Goal: Task Accomplishment & Management: Manage account settings

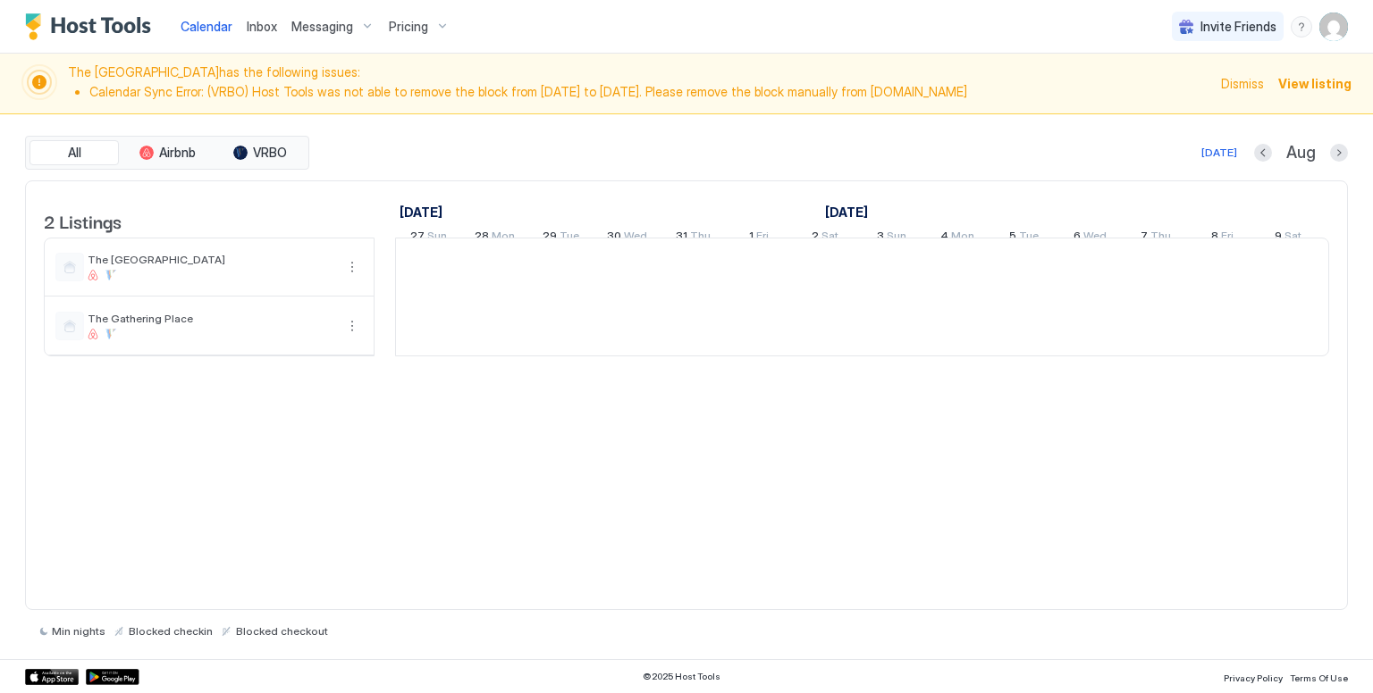
scroll to position [0, 993]
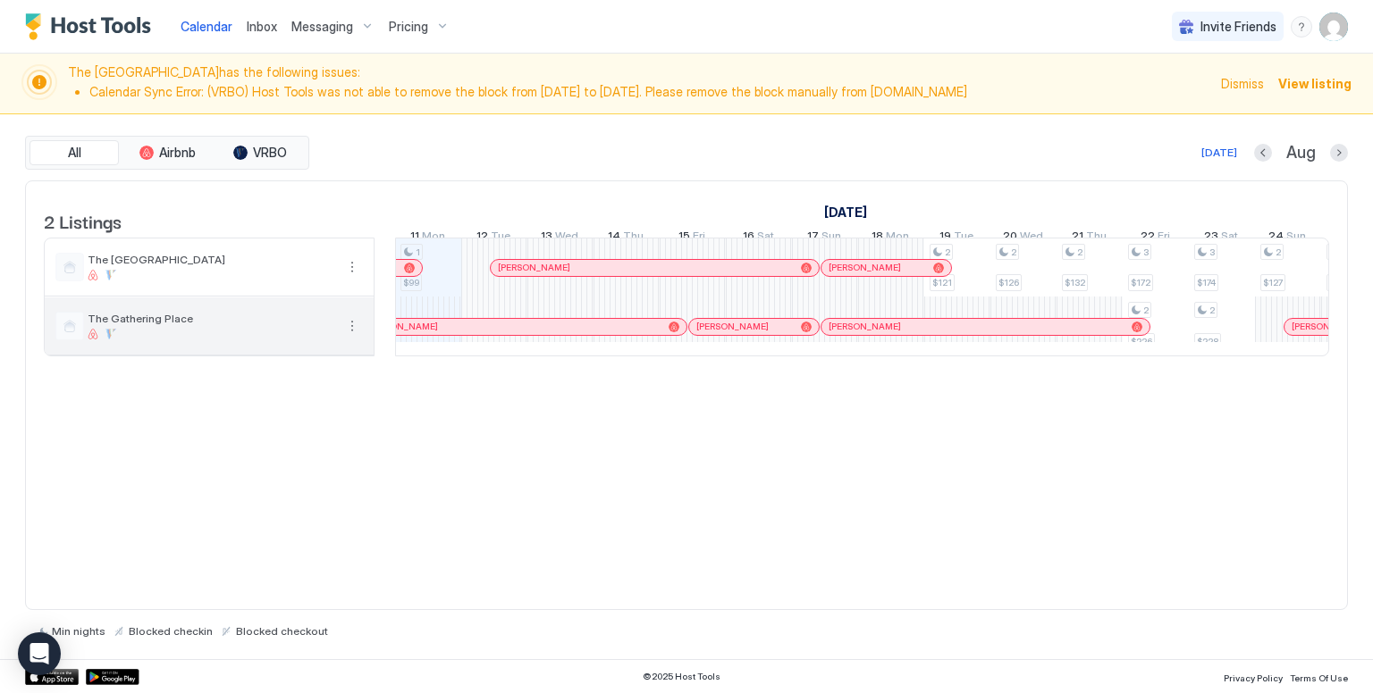
click at [267, 340] on div "The Gathering Place" at bounding box center [194, 326] width 279 height 29
click at [150, 340] on div "The Gathering Place" at bounding box center [211, 326] width 247 height 28
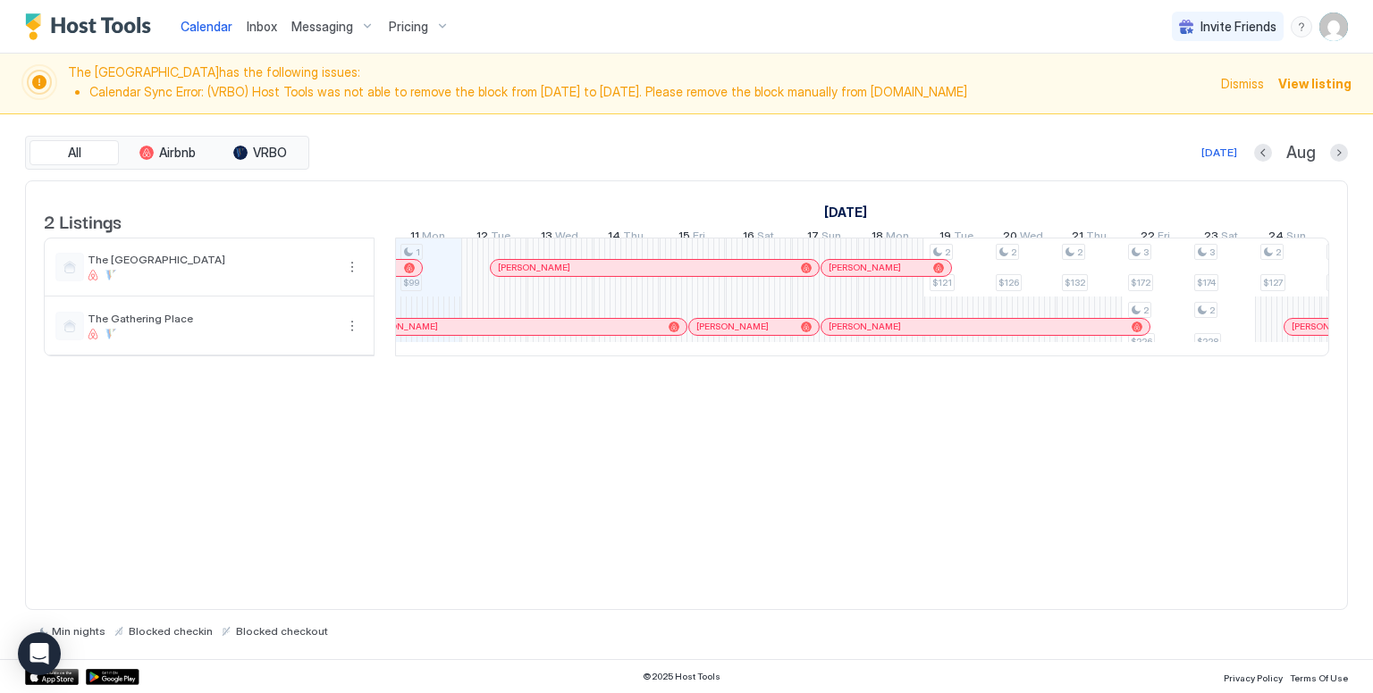
click at [517, 356] on div at bounding box center [494, 326] width 66 height 59
click at [522, 320] on div "[PERSON_NAME]" at bounding box center [494, 310] width 331 height 20
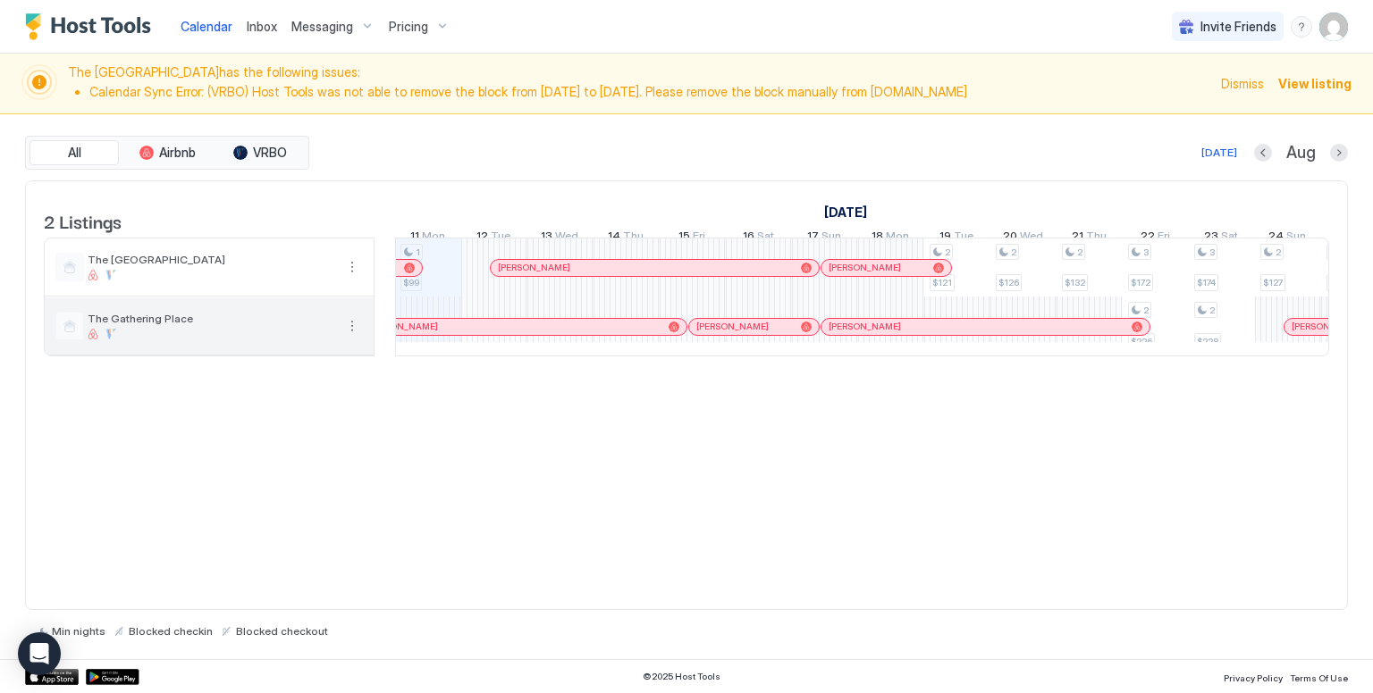
click at [350, 337] on button "More options" at bounding box center [351, 325] width 21 height 21
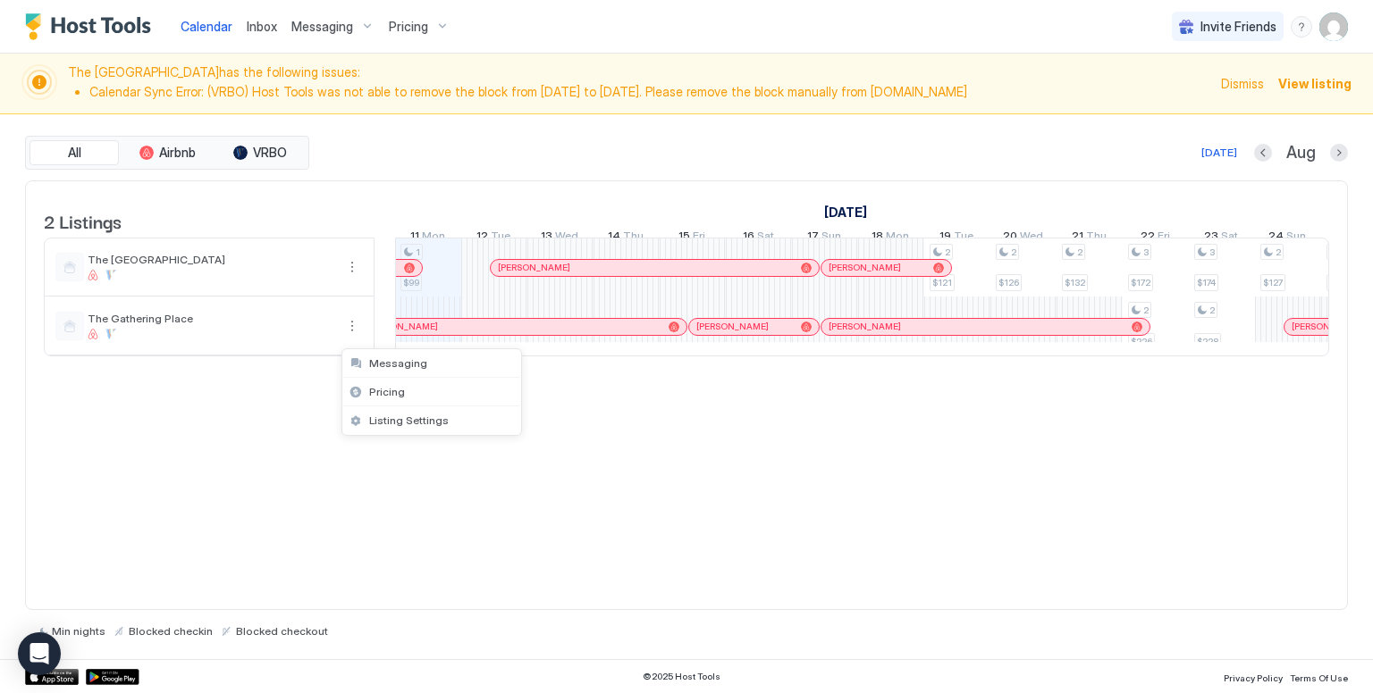
click at [935, 454] on div at bounding box center [686, 346] width 1373 height 693
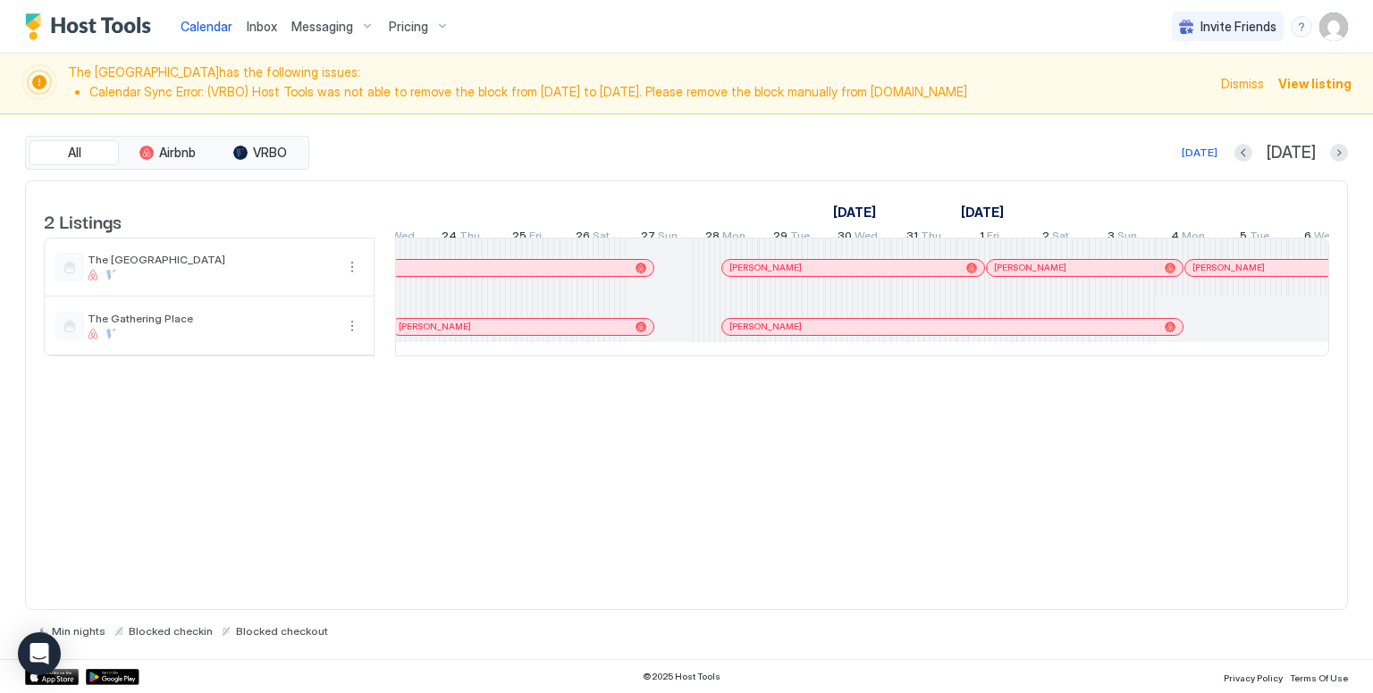
scroll to position [0, 508]
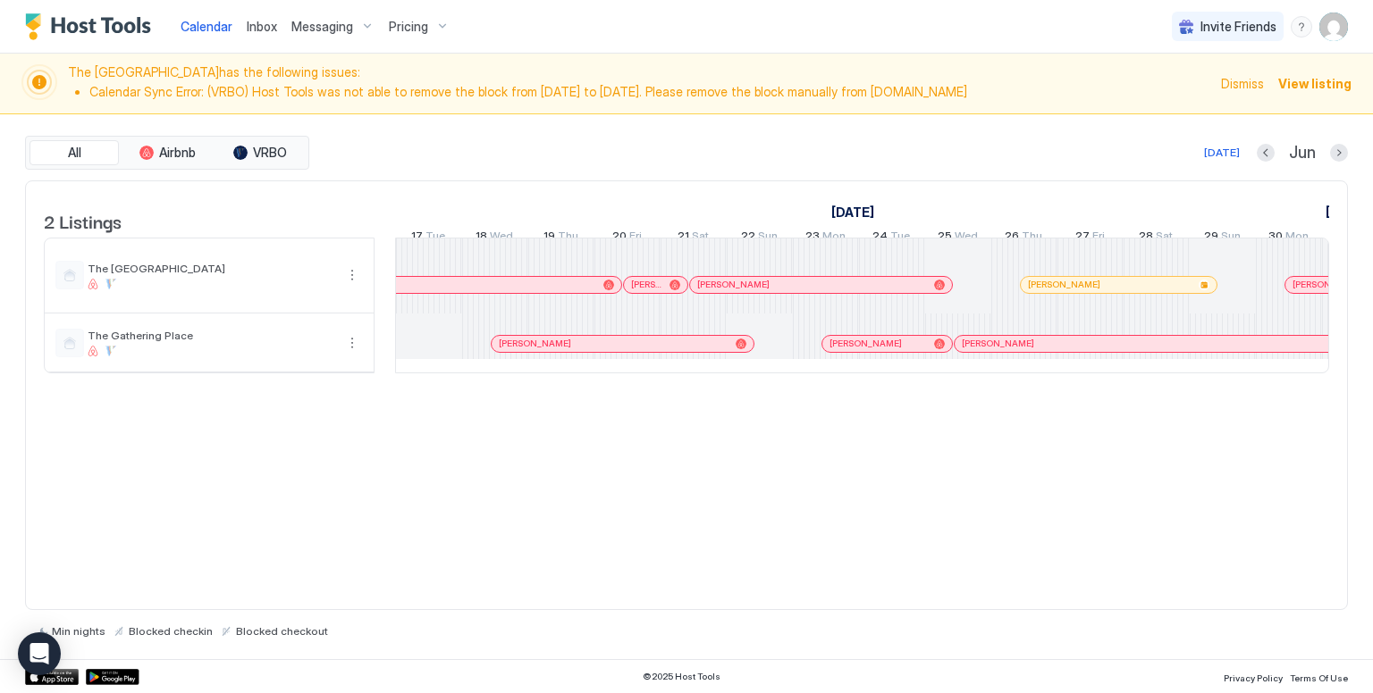
click at [1335, 80] on span "View listing" at bounding box center [1314, 83] width 73 height 19
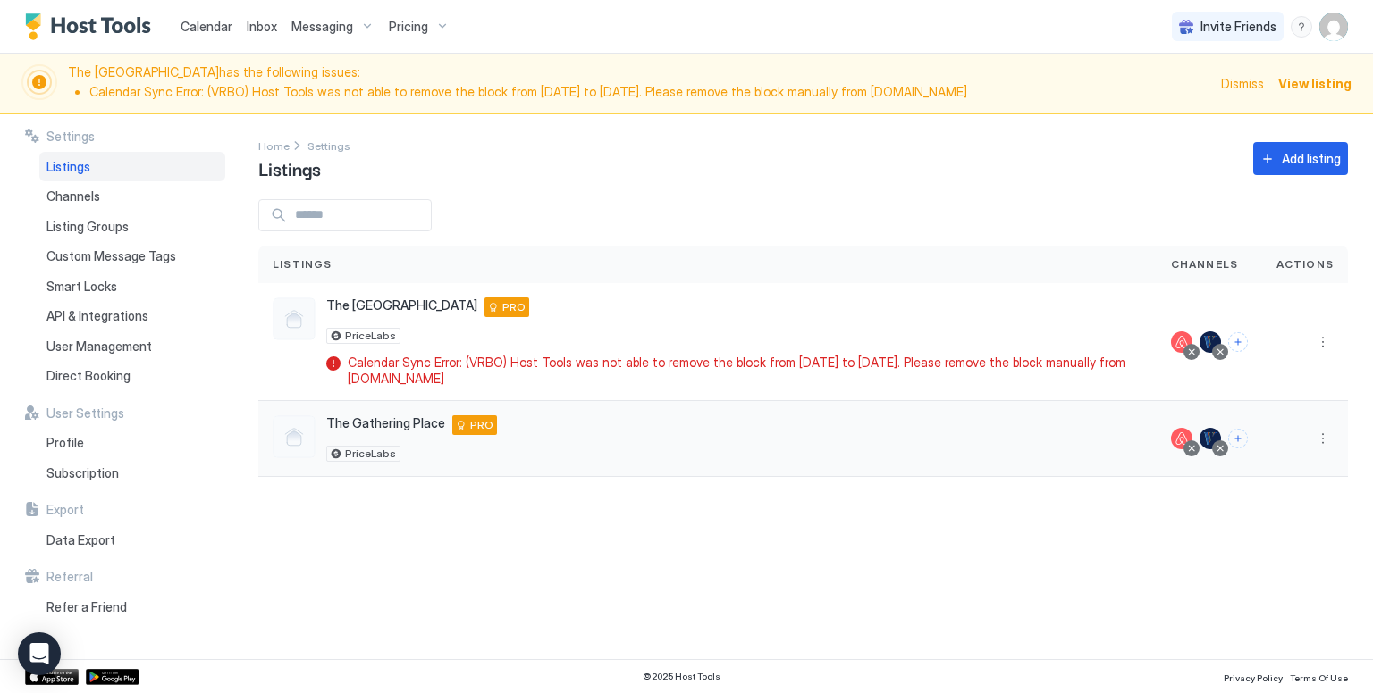
click at [740, 464] on div "The Gathering Place [STREET_ADDRESS] PRO PriceLabs" at bounding box center [707, 439] width 898 height 76
click at [1326, 434] on button "More options" at bounding box center [1322, 438] width 21 height 21
click at [1326, 434] on div at bounding box center [686, 346] width 1373 height 693
click at [220, 21] on span "Calendar" at bounding box center [207, 26] width 52 height 15
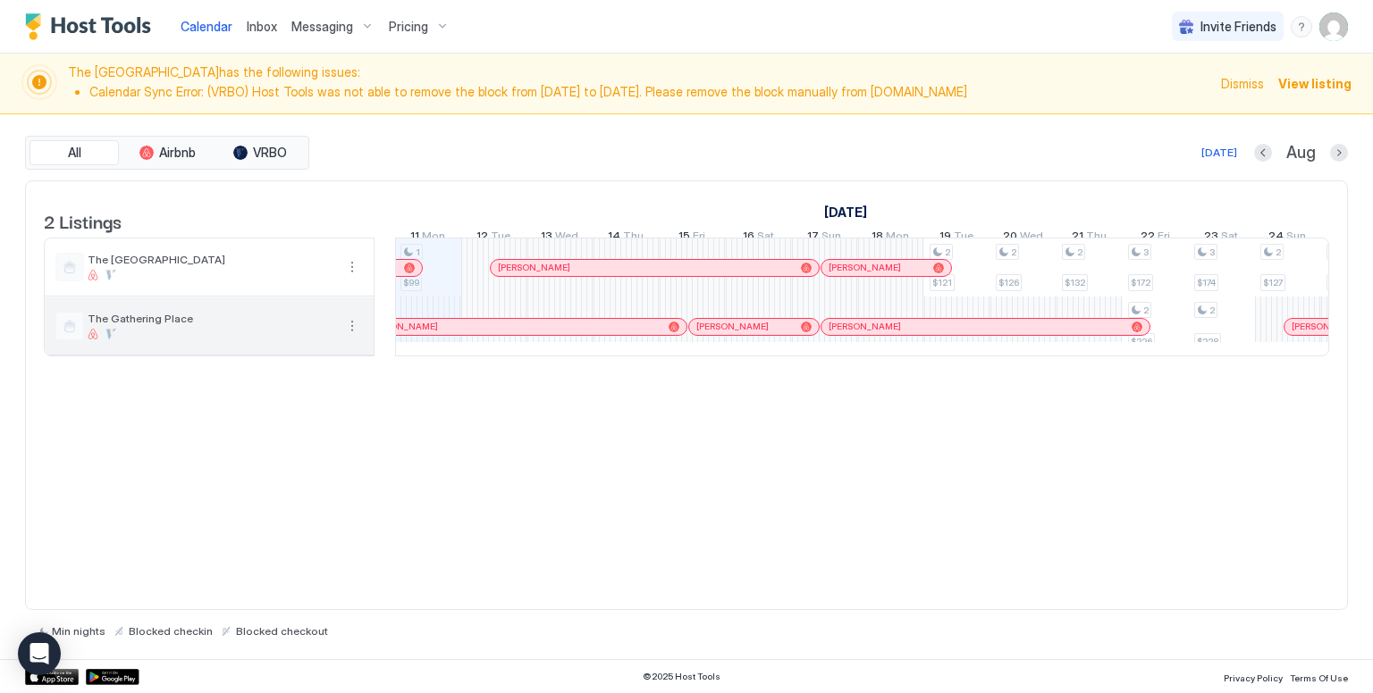
click at [350, 337] on button "More options" at bounding box center [351, 325] width 21 height 21
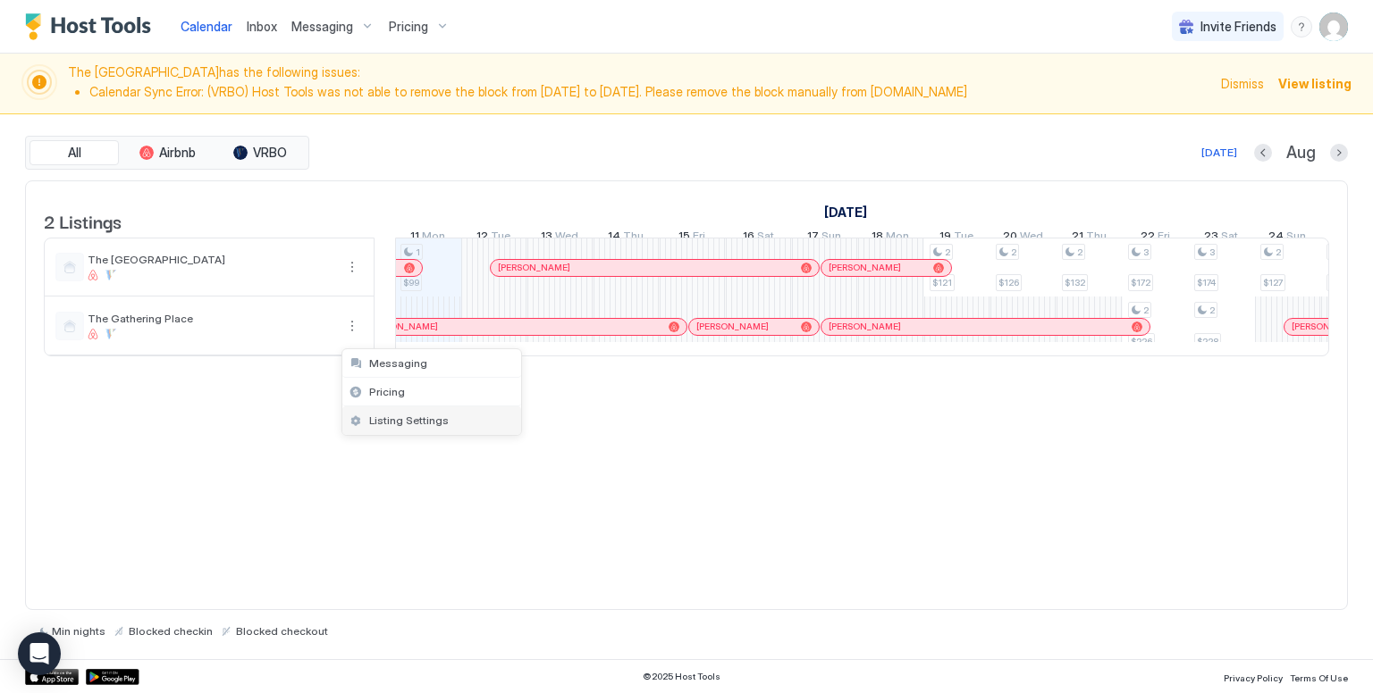
click at [397, 419] on span "Listing Settings" at bounding box center [409, 420] width 80 height 13
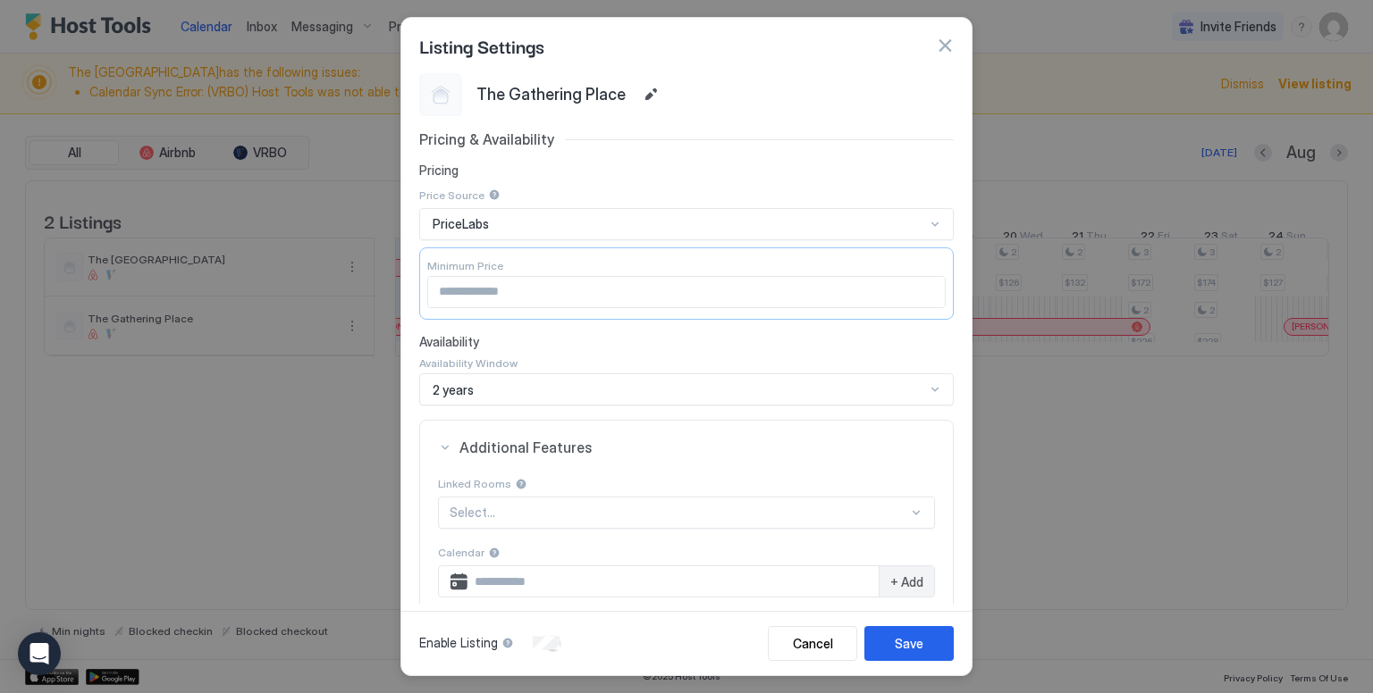
drag, startPoint x: 920, startPoint y: 60, endPoint x: 954, endPoint y: 60, distance: 33.1
click at [954, 60] on div "Listing Settings" at bounding box center [686, 45] width 570 height 55
click at [954, 51] on div "Listing Settings" at bounding box center [686, 45] width 570 height 55
click at [942, 46] on button "button" at bounding box center [945, 46] width 18 height 18
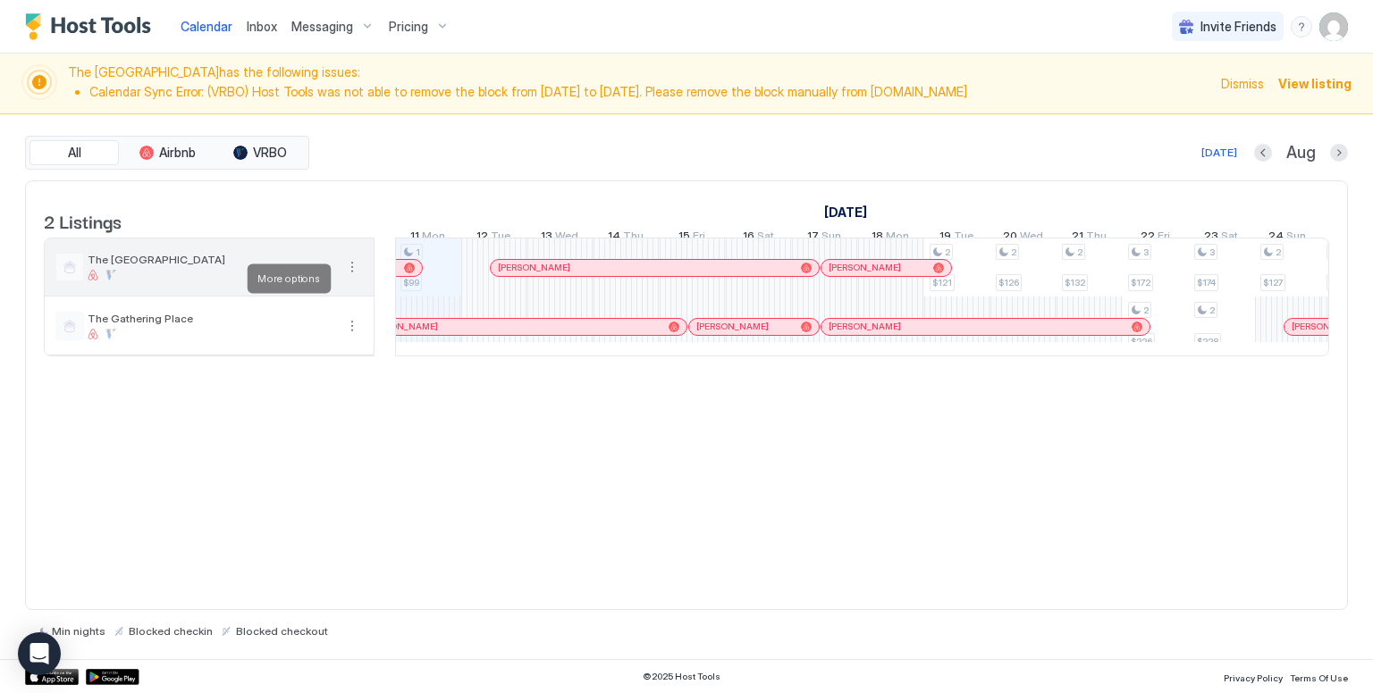
click at [355, 278] on button "More options" at bounding box center [351, 266] width 21 height 21
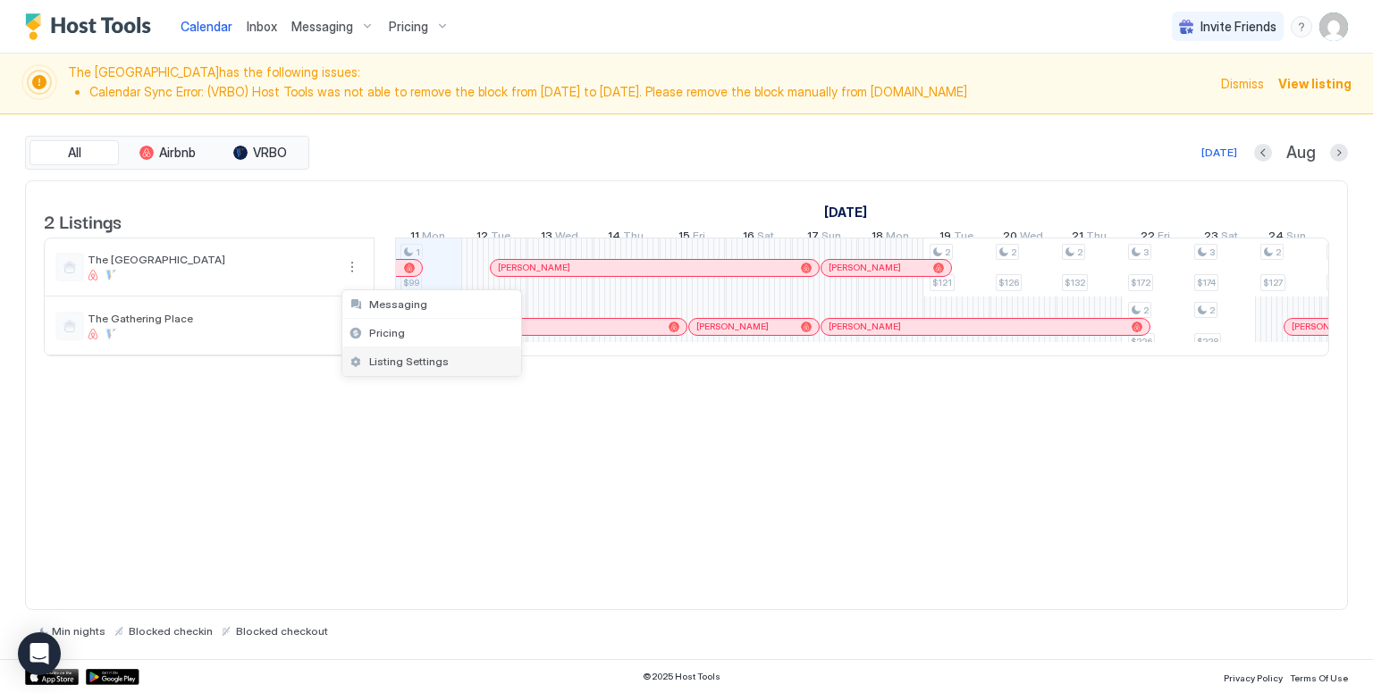
click at [424, 358] on span "Listing Settings" at bounding box center [409, 361] width 80 height 13
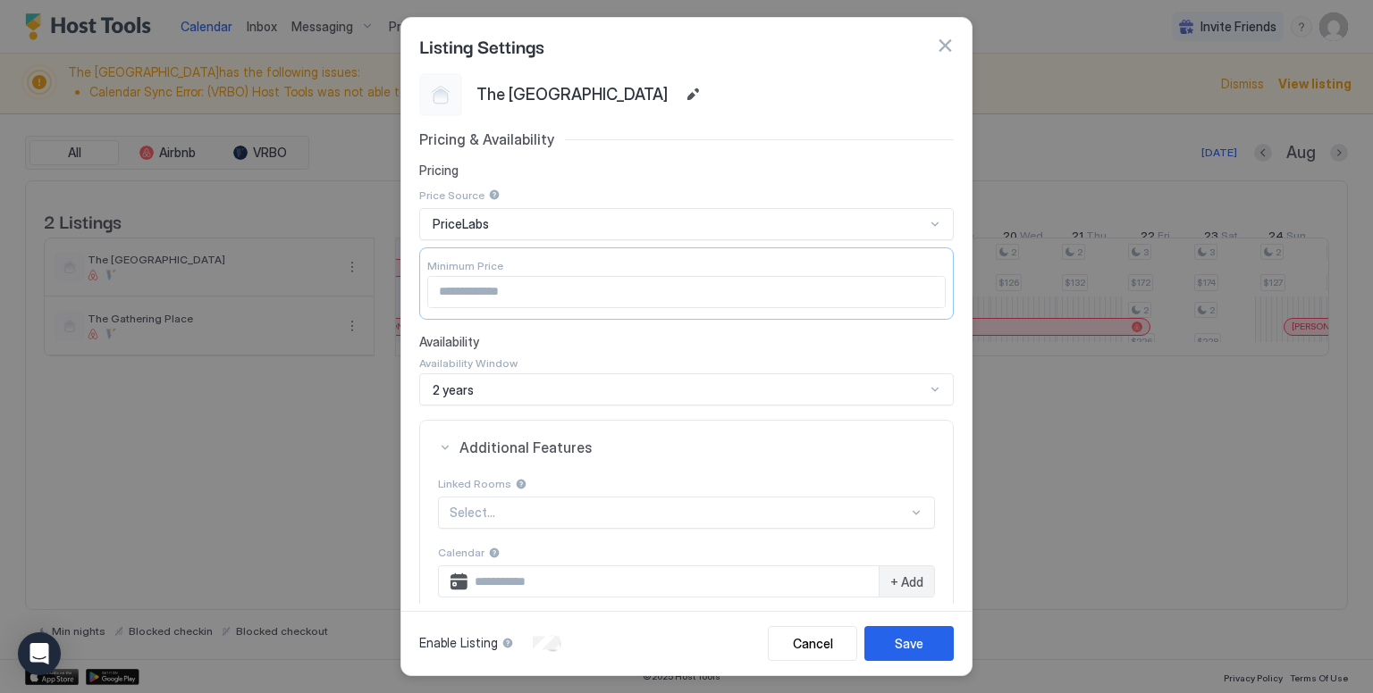
click at [946, 44] on button "button" at bounding box center [945, 46] width 18 height 18
